Goal: Download file/media

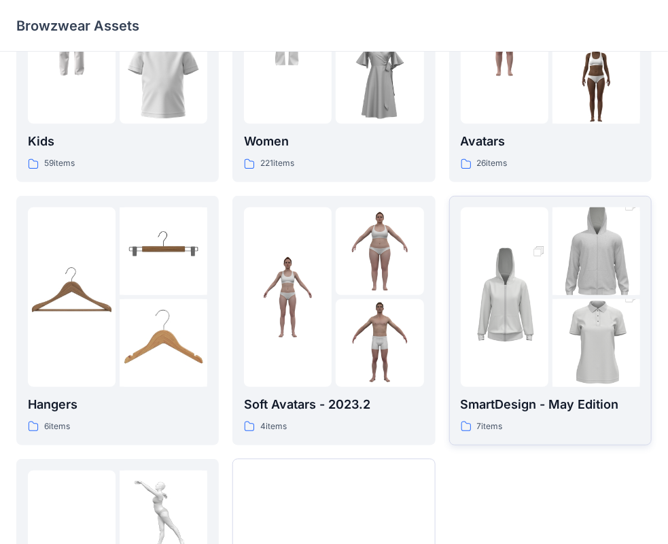
scroll to position [136, 0]
click at [524, 350] on img at bounding box center [505, 297] width 88 height 132
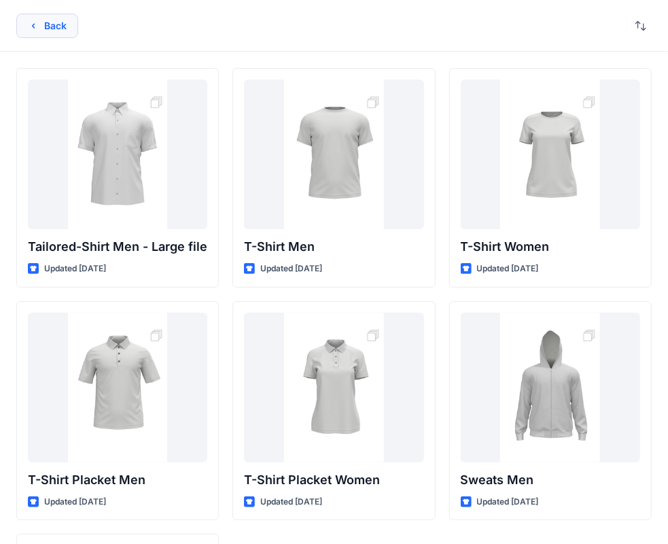
click at [68, 21] on button "Back" at bounding box center [47, 26] width 62 height 24
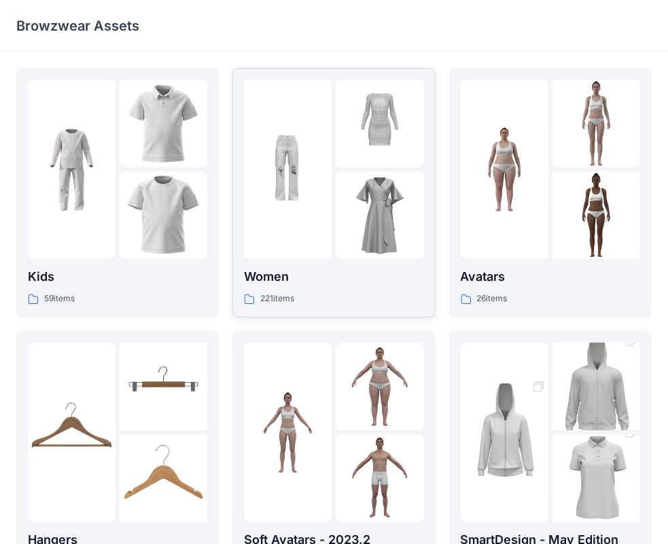
click at [294, 209] on img at bounding box center [288, 170] width 88 height 88
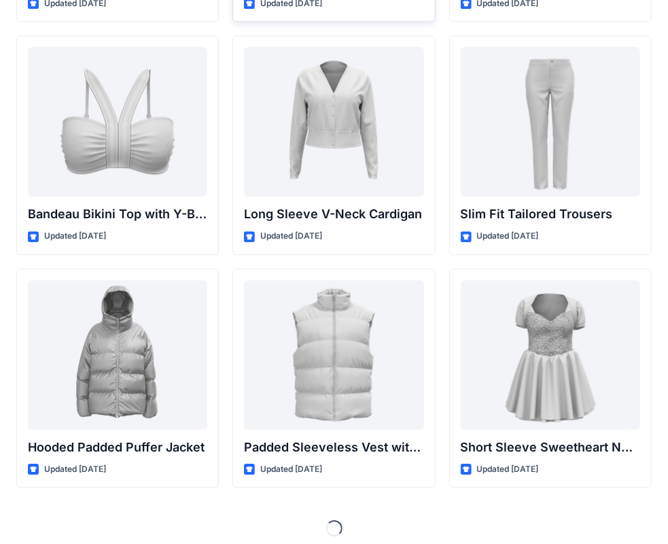
scroll to position [1435, 0]
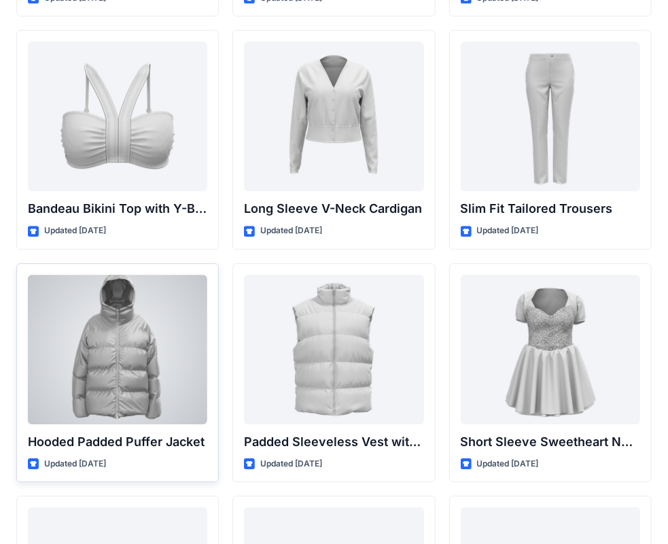
click at [88, 352] on div at bounding box center [118, 350] width 180 height 150
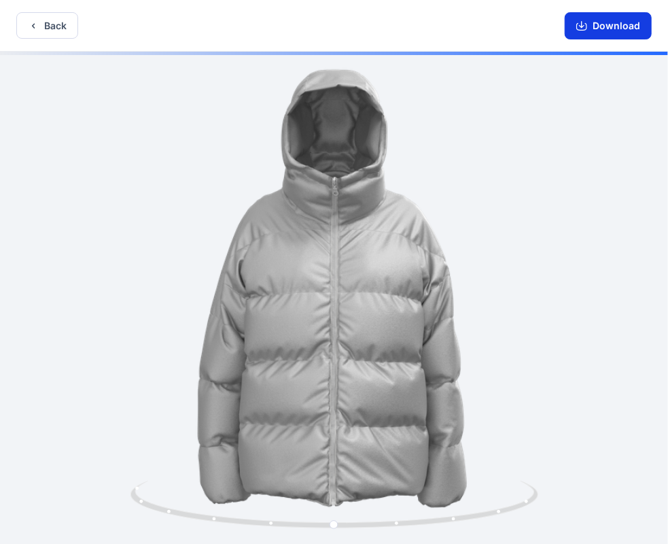
click at [593, 33] on button "Download" at bounding box center [608, 25] width 87 height 27
